Goal: Register for event/course

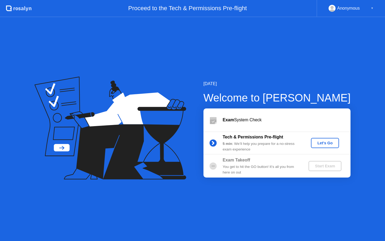
click at [328, 144] on div "Let's Go" at bounding box center [325, 143] width 24 height 4
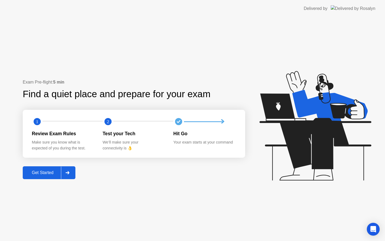
click at [69, 172] on icon at bounding box center [68, 172] width 4 height 3
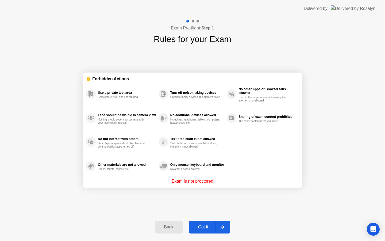
click at [205, 228] on div "Got it" at bounding box center [203, 226] width 25 height 5
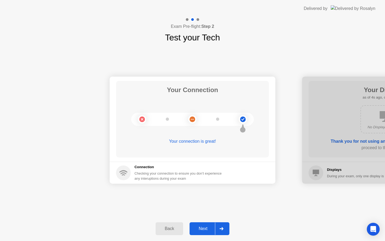
click at [202, 228] on div "Next" at bounding box center [203, 228] width 24 height 5
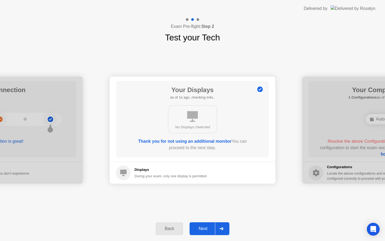
click at [213, 232] on button "Next" at bounding box center [210, 228] width 40 height 13
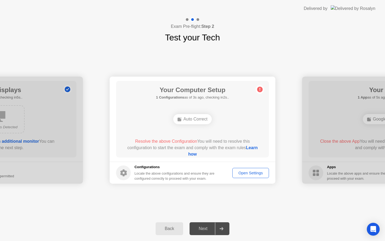
click at [248, 171] on div "Open Settings" at bounding box center [250, 173] width 33 height 4
click at [194, 154] on link "Learn how" at bounding box center [223, 150] width 70 height 11
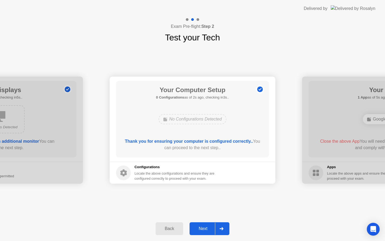
click at [208, 226] on div "Next" at bounding box center [203, 228] width 24 height 5
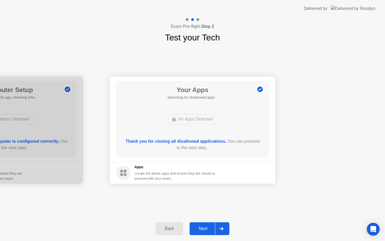
click at [205, 227] on div "Next" at bounding box center [203, 228] width 24 height 5
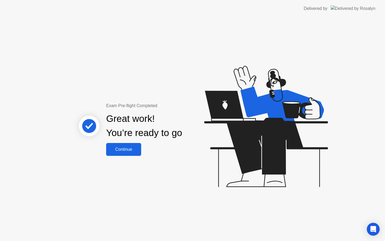
click at [137, 152] on div "Continue" at bounding box center [124, 149] width 32 height 5
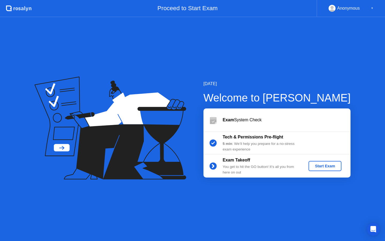
click at [327, 164] on div "Start Exam" at bounding box center [325, 166] width 29 height 4
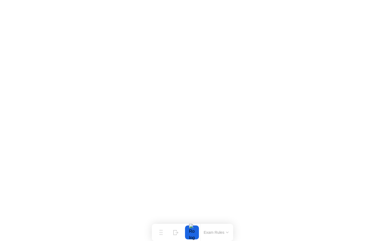
click at [225, 231] on button "Exam Rules" at bounding box center [216, 232] width 28 height 5
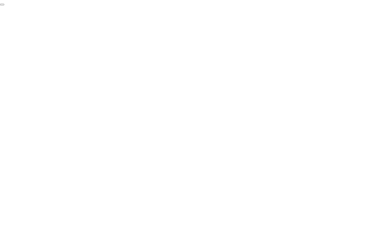
click div "End Proctoring Session"
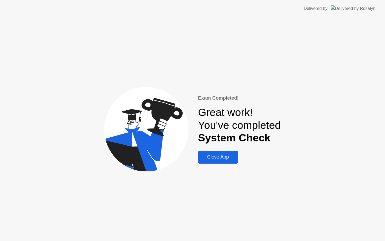
click at [233, 158] on div "Close App" at bounding box center [218, 157] width 37 height 6
